Goal: Task Accomplishment & Management: Use online tool/utility

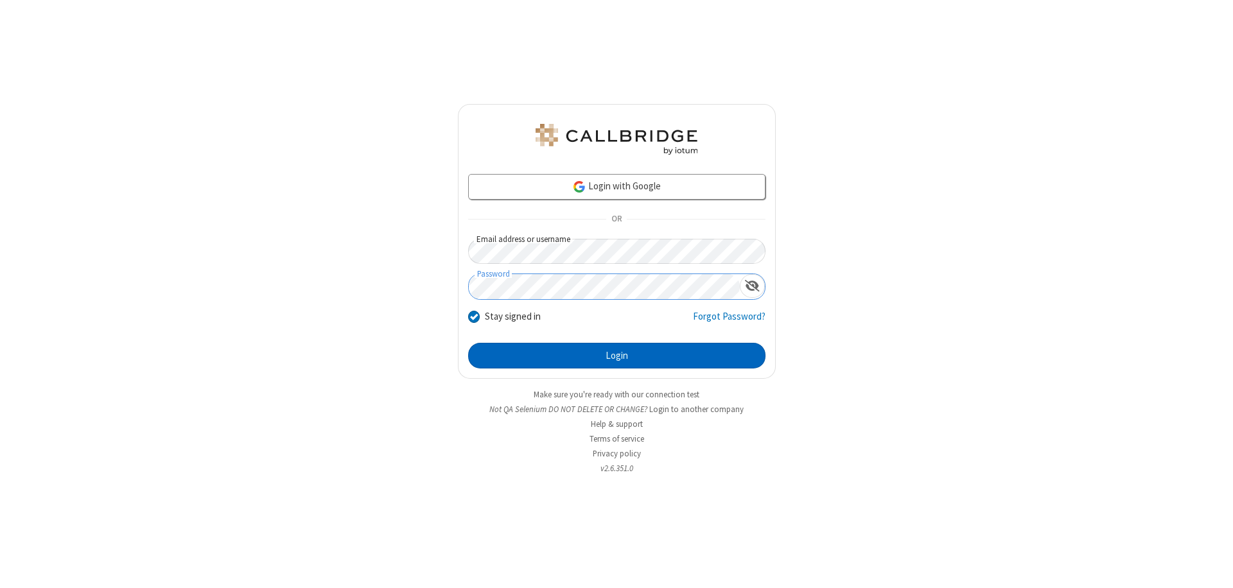
click at [617, 356] on button "Login" at bounding box center [616, 356] width 297 height 26
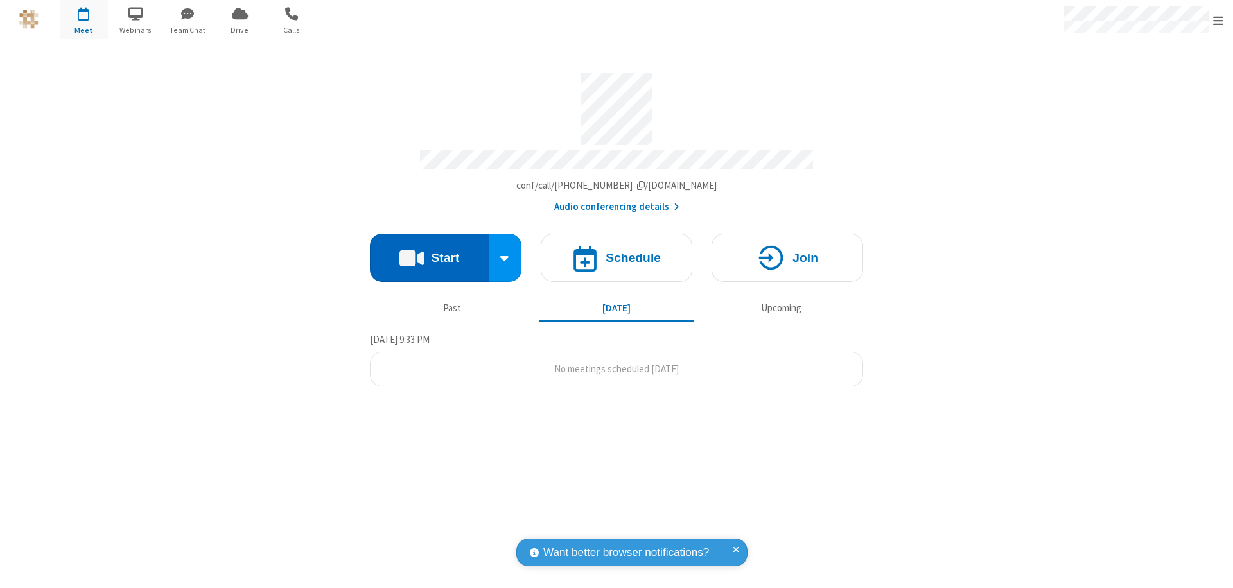
click at [429, 252] on button "Start" at bounding box center [429, 258] width 119 height 48
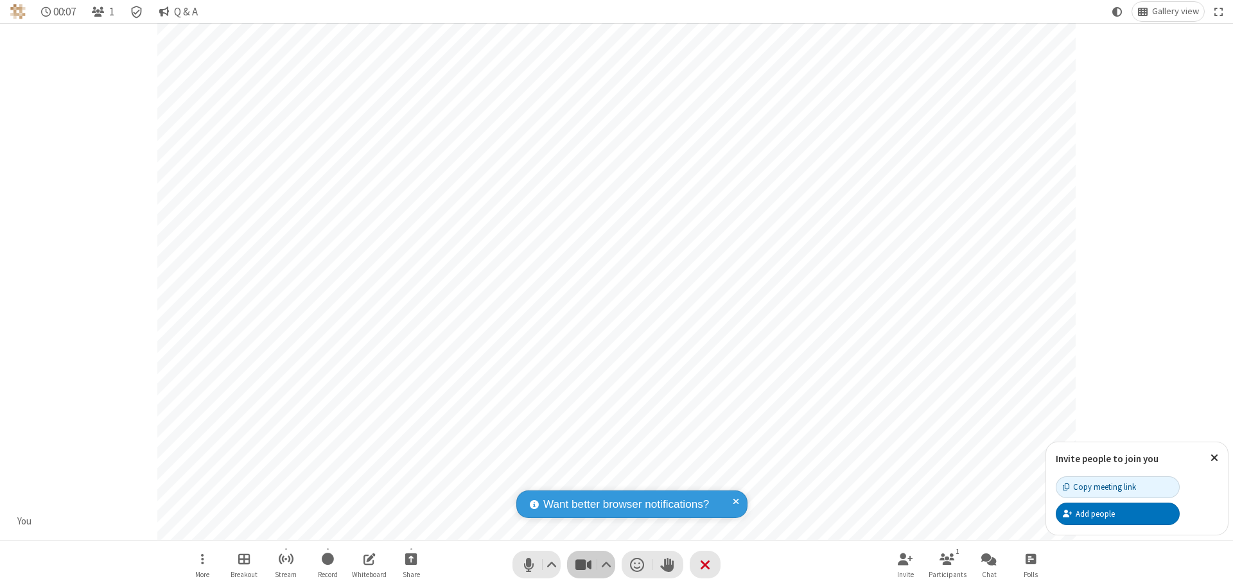
click at [583, 565] on span "Stop video (⌘+Shift+V)" at bounding box center [583, 565] width 19 height 19
click at [583, 565] on span "Start video (⌘+Shift+V)" at bounding box center [583, 565] width 19 height 19
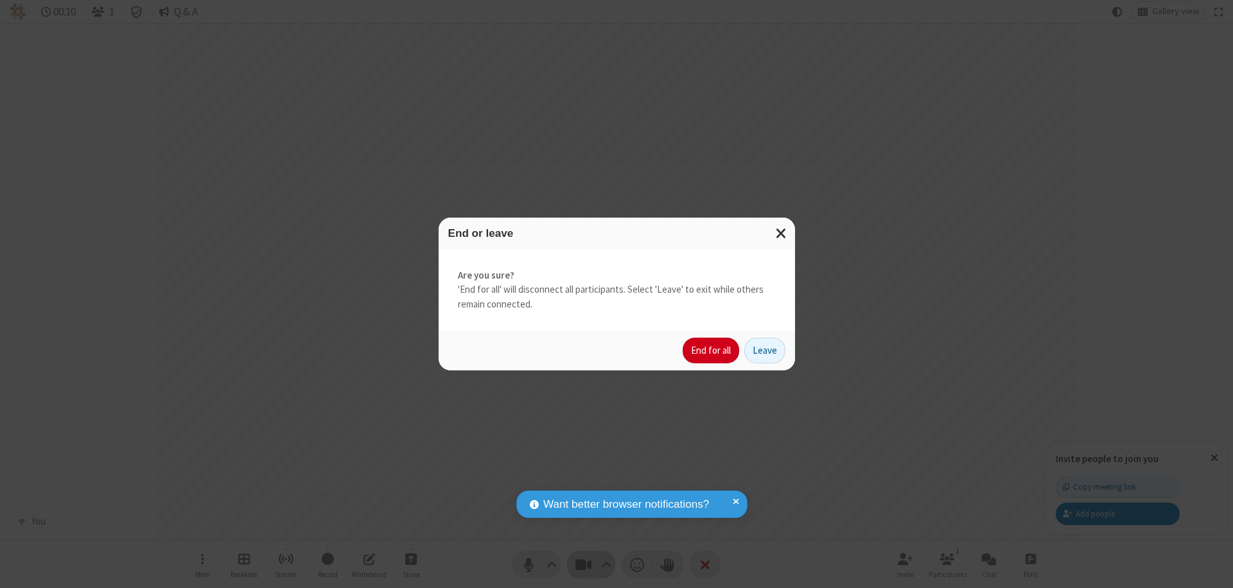
click at [712, 351] on button "End for all" at bounding box center [711, 351] width 57 height 26
